Goal: Navigation & Orientation: Find specific page/section

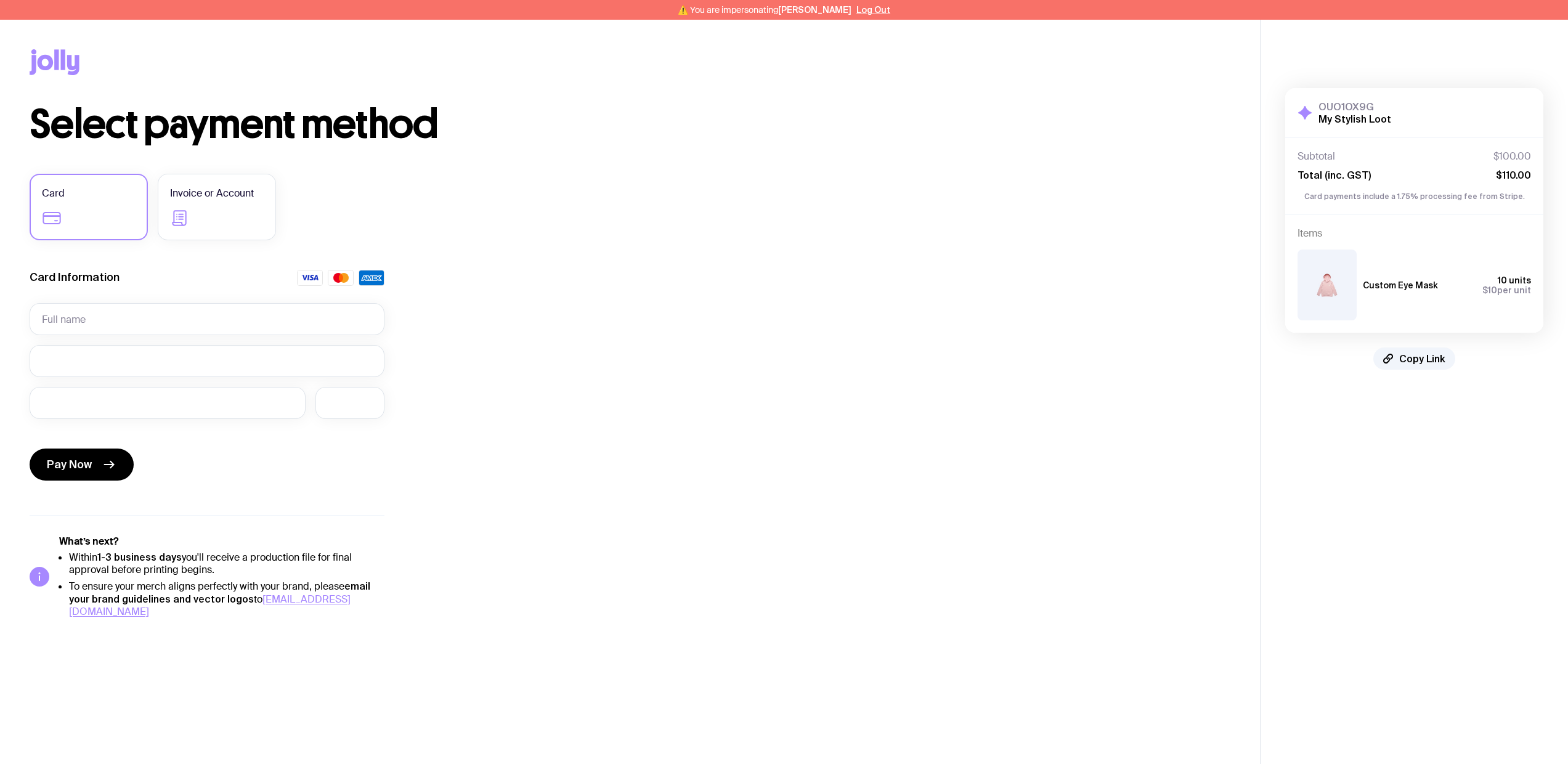
click at [847, 312] on div "Select payment method Card Invoice or Account Card Information Pay Now What’s n…" at bounding box center [629, 361] width 1200 height 514
click at [61, 70] on icon at bounding box center [54, 63] width 50 height 26
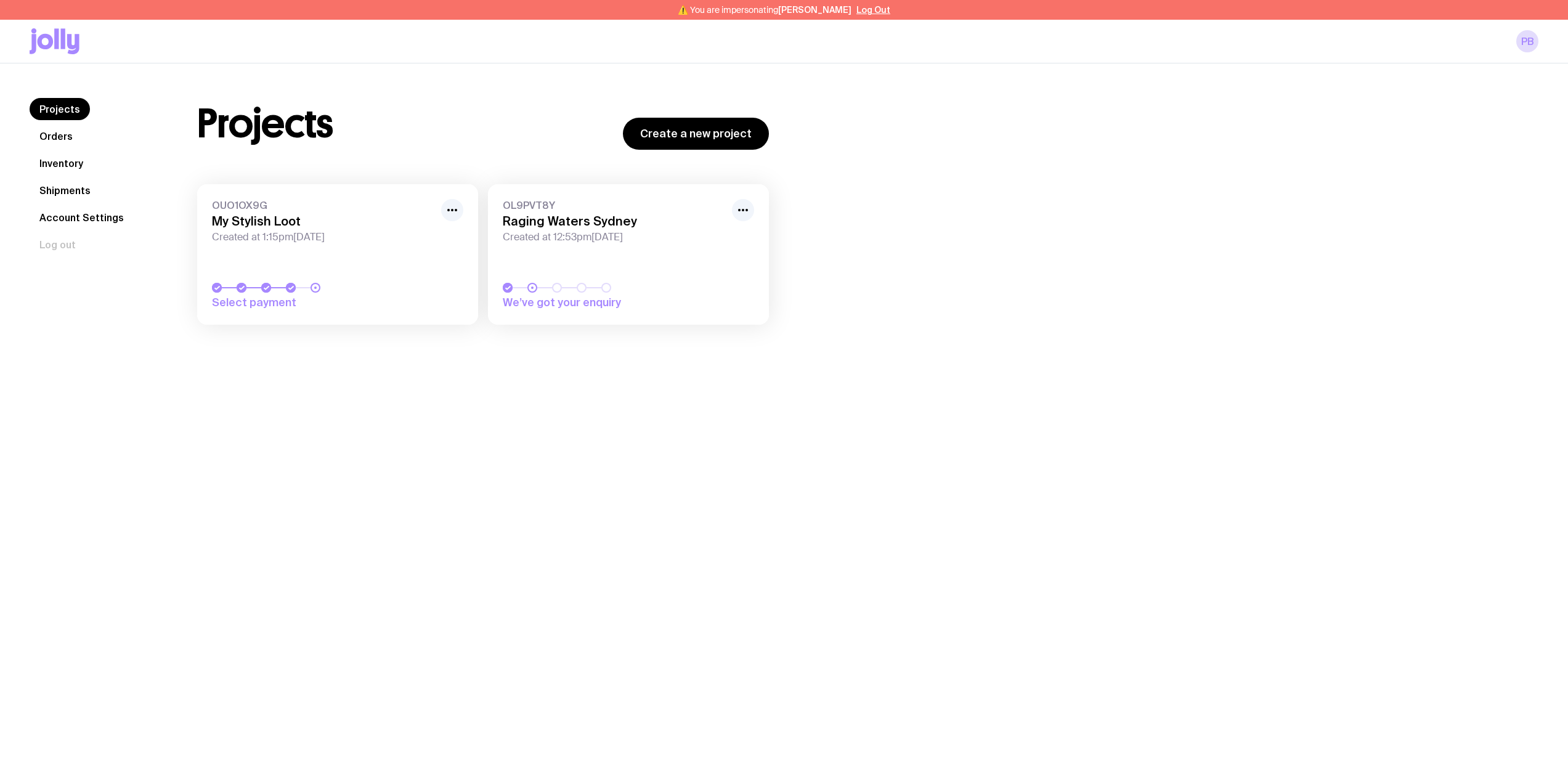
click at [51, 158] on link "Inventory" at bounding box center [61, 163] width 64 height 22
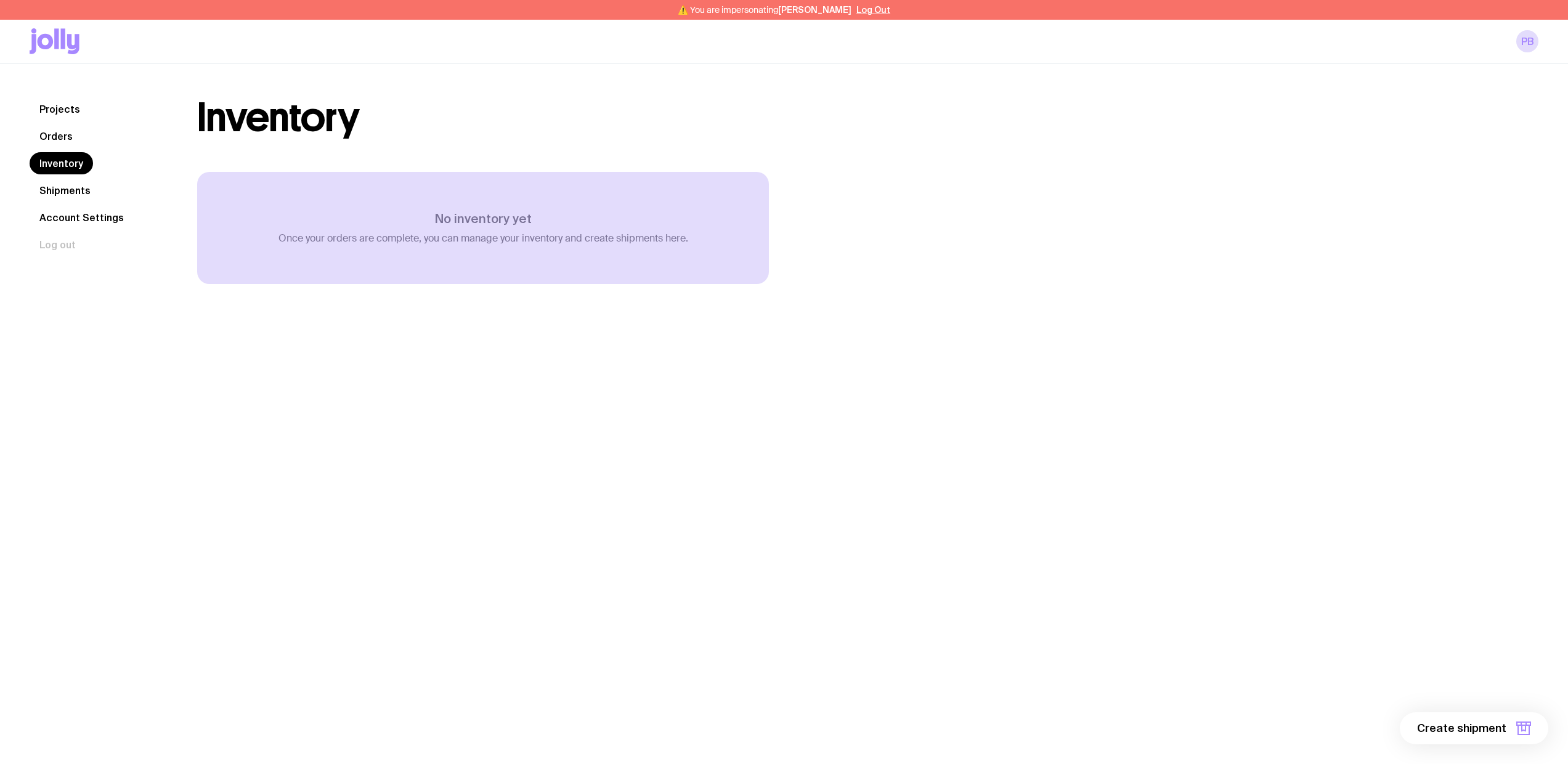
click at [70, 106] on link "Projects" at bounding box center [59, 108] width 60 height 22
